Goal: Find specific page/section: Find specific page/section

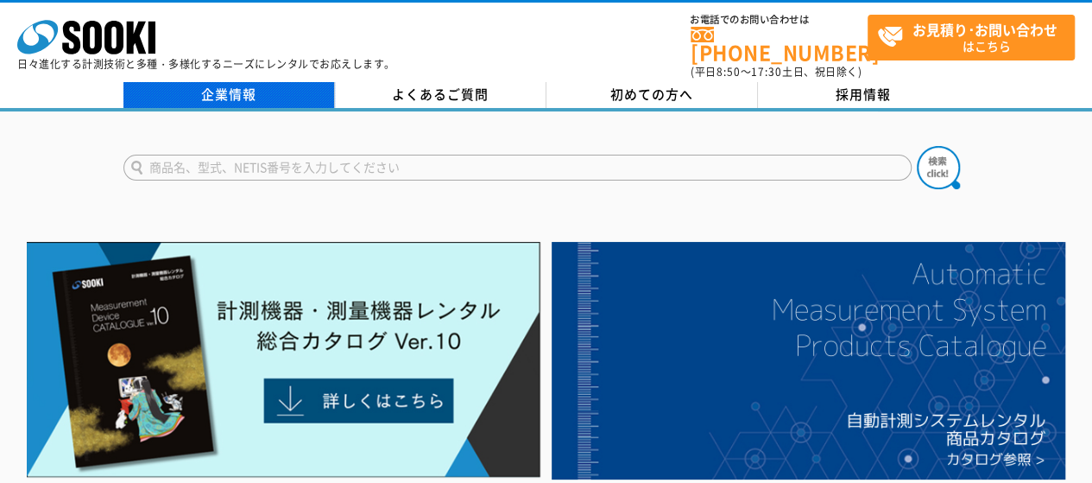
click at [231, 85] on link "企業情報" at bounding box center [228, 95] width 211 height 26
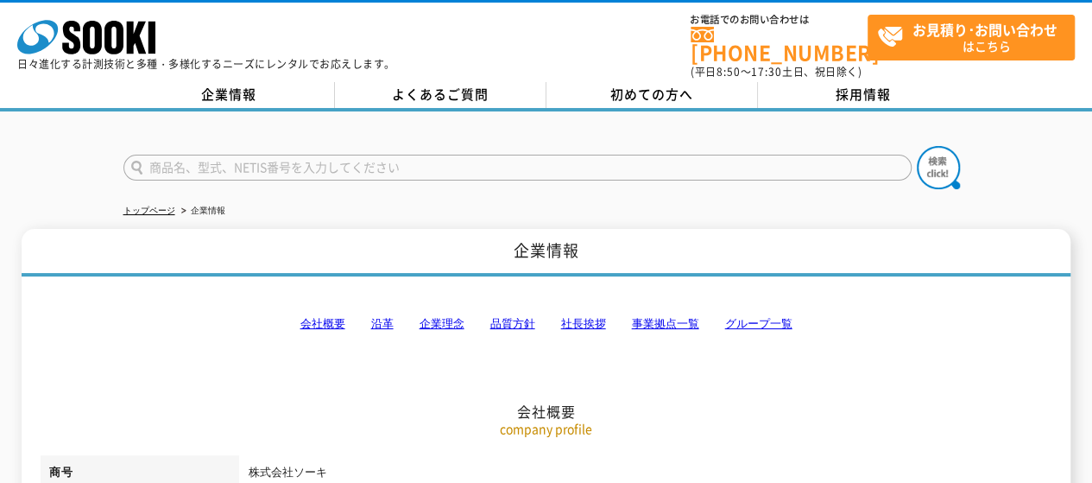
click at [685, 317] on link "事業拠点一覧" at bounding box center [664, 323] width 67 height 13
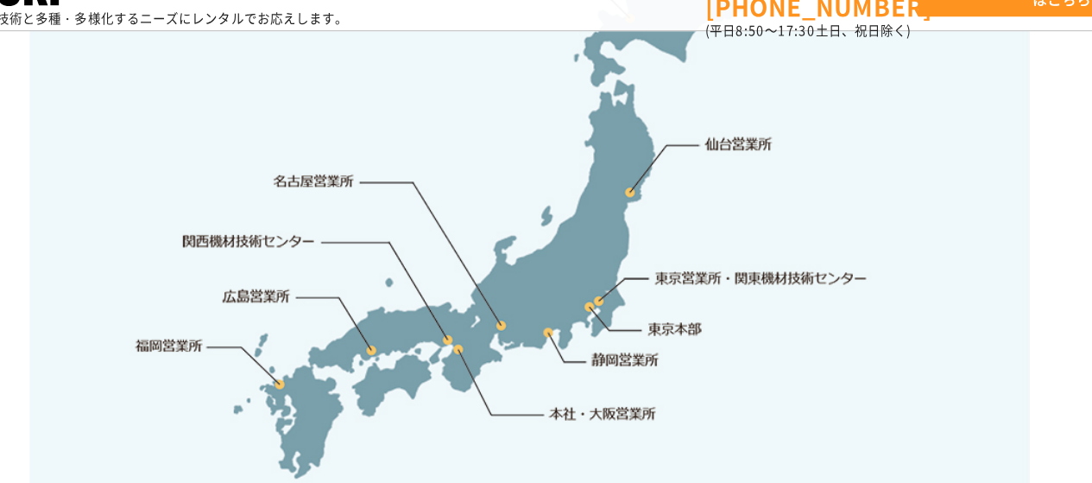
scroll to position [3712, 0]
drag, startPoint x: 303, startPoint y: 303, endPoint x: 622, endPoint y: 273, distance: 320.0
click at [622, 273] on img at bounding box center [545, 219] width 829 height 544
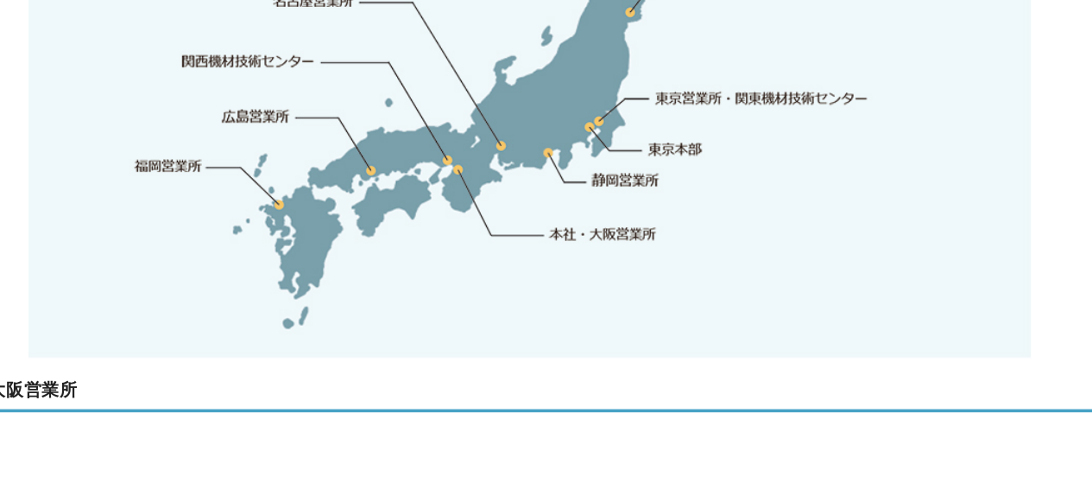
scroll to position [3824, 0]
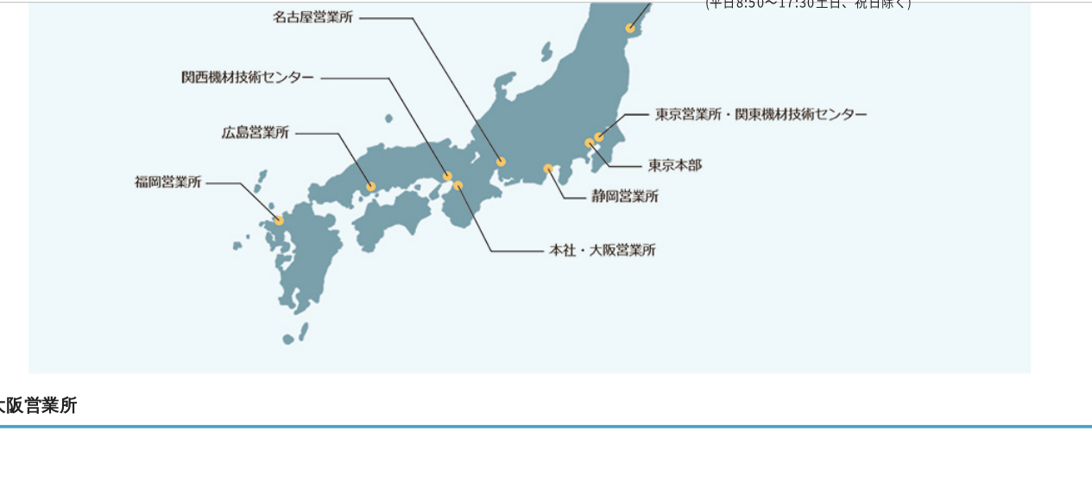
click at [661, 155] on link "東京営業所・関東機材技術センター" at bounding box center [738, 163] width 177 height 17
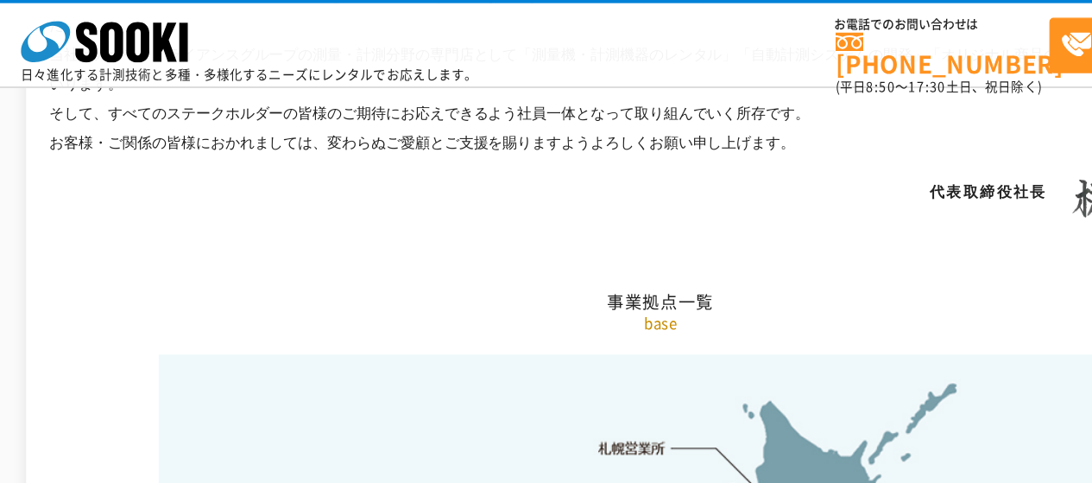
scroll to position [3213, 0]
